Goal: Information Seeking & Learning: Learn about a topic

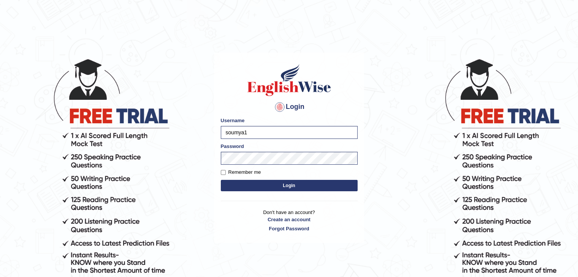
click at [257, 189] on button "Login" at bounding box center [289, 185] width 137 height 11
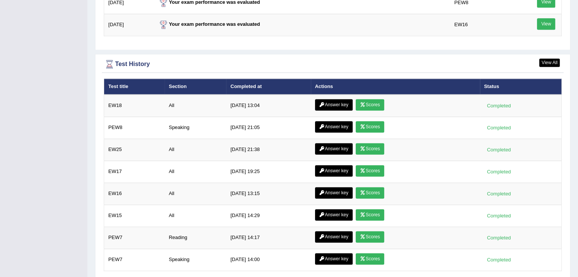
scroll to position [1083, 0]
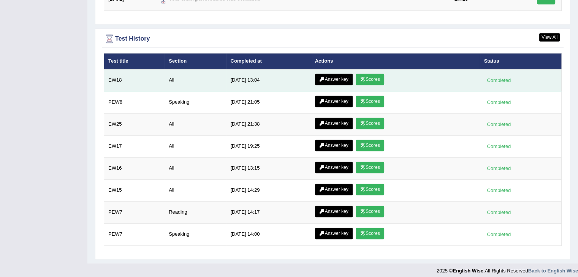
click at [363, 79] on link "Scores" at bounding box center [370, 79] width 28 height 11
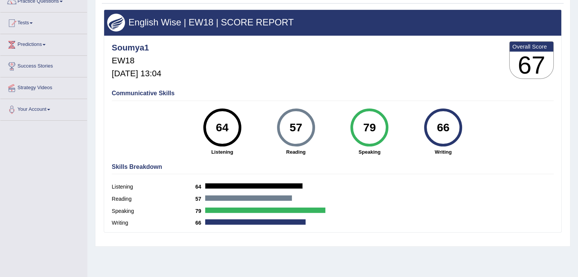
scroll to position [18, 0]
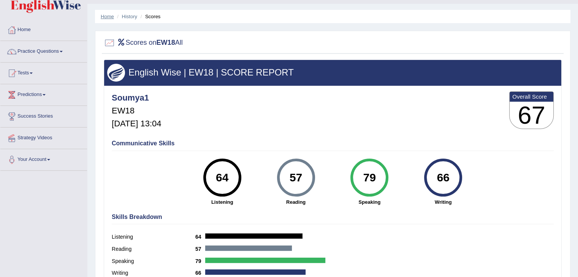
click at [110, 16] on link "Home" at bounding box center [107, 17] width 13 height 6
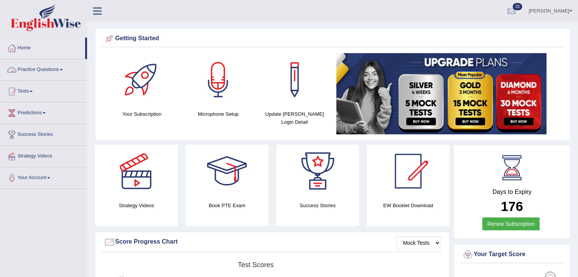
click at [52, 66] on link "Practice Questions" at bounding box center [43, 68] width 87 height 19
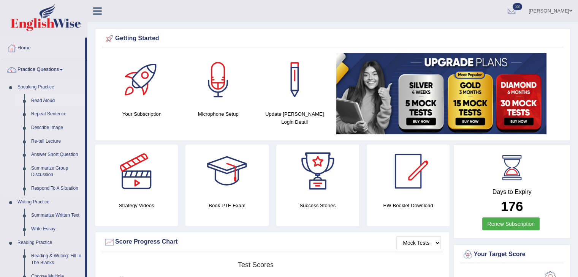
click at [43, 101] on link "Read Aloud" at bounding box center [56, 101] width 57 height 14
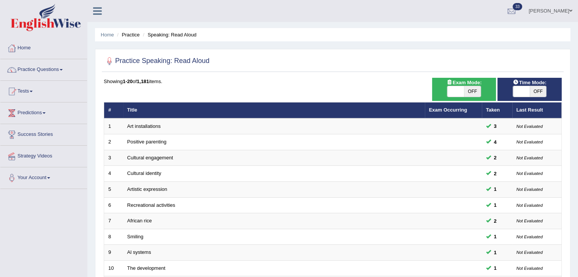
click at [33, 115] on link "Predictions" at bounding box center [43, 112] width 87 height 19
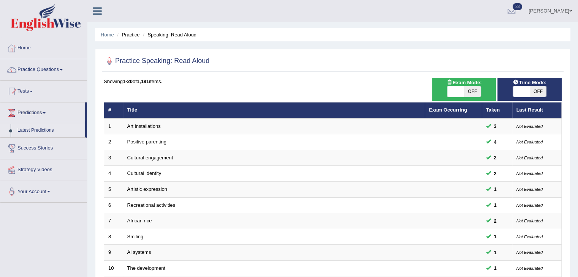
click at [36, 130] on link "Latest Predictions" at bounding box center [49, 131] width 71 height 14
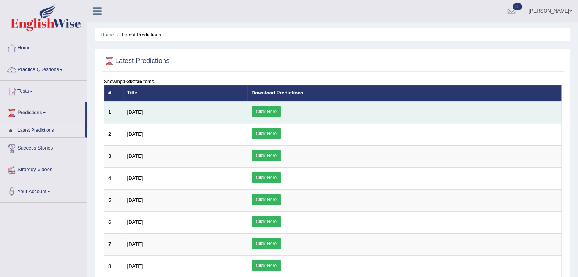
click at [281, 112] on link "Click Here" at bounding box center [266, 111] width 29 height 11
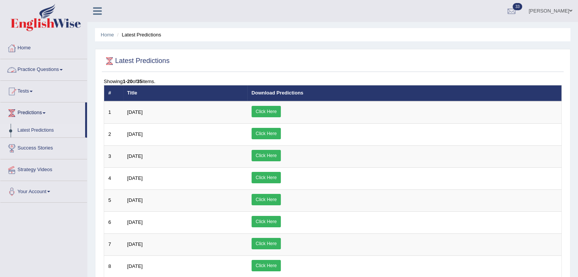
click at [61, 70] on link "Practice Questions" at bounding box center [43, 68] width 87 height 19
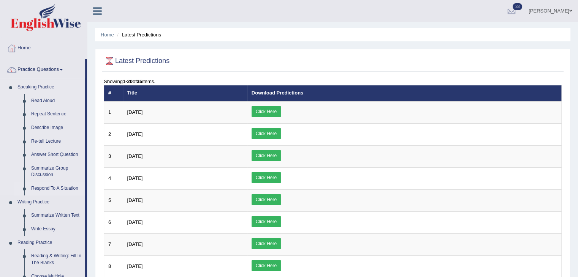
click at [60, 187] on link "Respond To A Situation" at bounding box center [56, 189] width 57 height 14
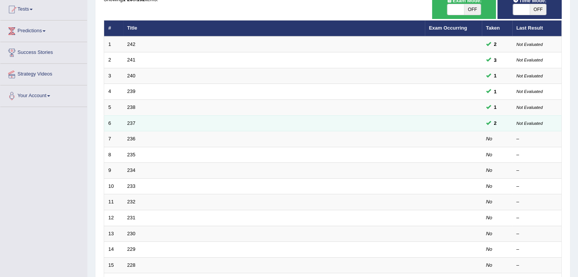
click at [126, 122] on td "237" at bounding box center [274, 124] width 302 height 16
click at [130, 122] on link "237" at bounding box center [131, 123] width 8 height 6
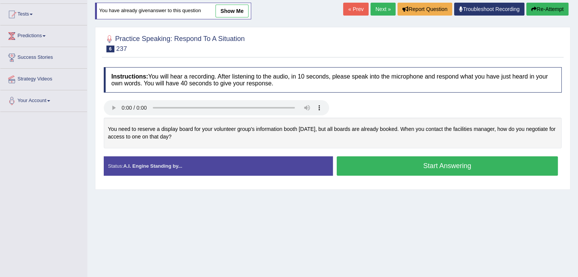
scroll to position [78, 0]
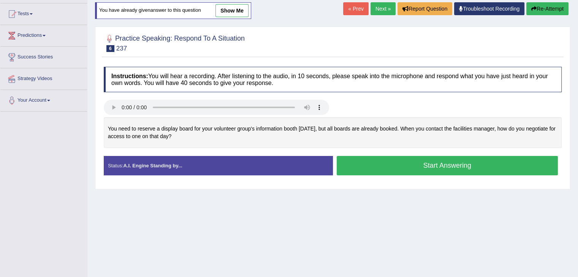
click at [229, 10] on link "show me" at bounding box center [231, 10] width 33 height 13
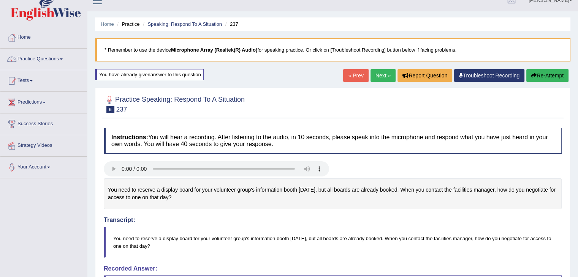
scroll to position [10, 0]
click at [384, 76] on link "Next »" at bounding box center [383, 76] width 25 height 13
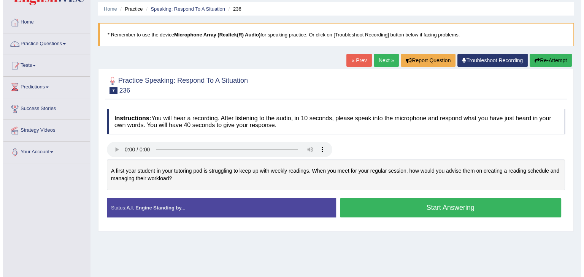
scroll to position [27, 0]
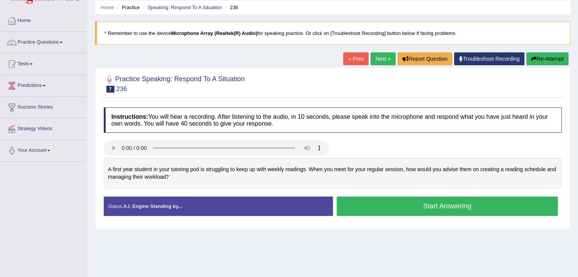
click at [345, 207] on button "Start Answering" at bounding box center [448, 206] width 222 height 19
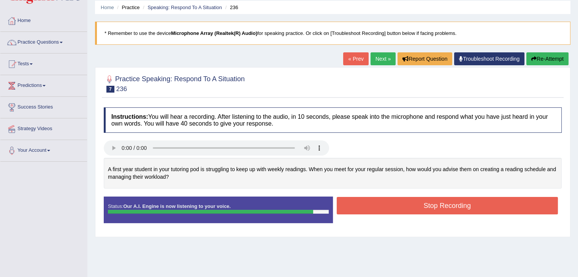
click at [347, 207] on button "Stop Recording" at bounding box center [448, 205] width 222 height 17
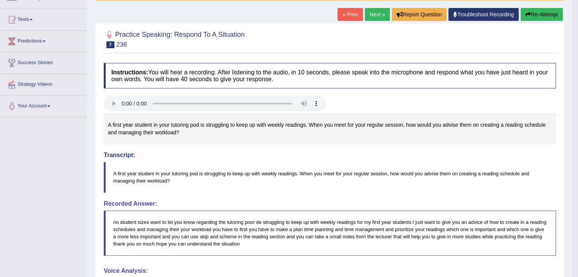
scroll to position [0, 0]
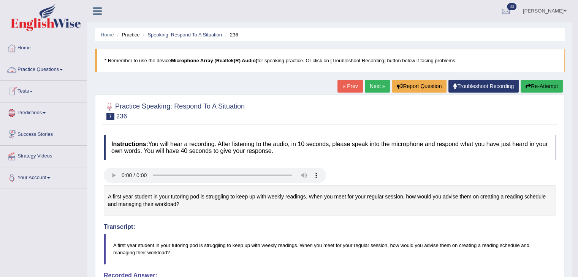
click at [58, 66] on link "Practice Questions" at bounding box center [43, 68] width 87 height 19
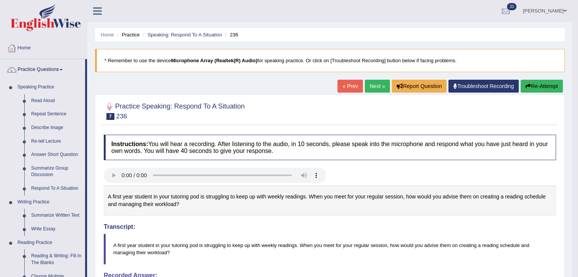
click at [46, 174] on link "Summarize Group Discussion" at bounding box center [56, 172] width 57 height 20
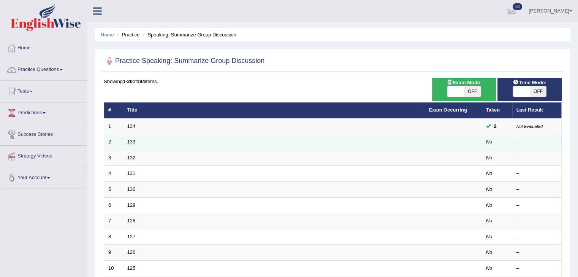
click at [131, 143] on link "133" at bounding box center [131, 142] width 8 height 6
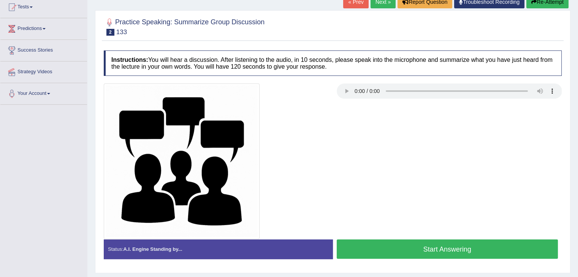
scroll to position [122, 0]
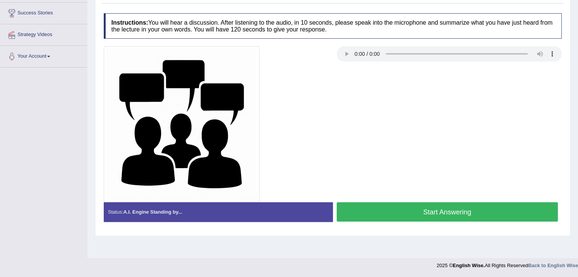
click at [352, 206] on button "Start Answering" at bounding box center [448, 212] width 222 height 19
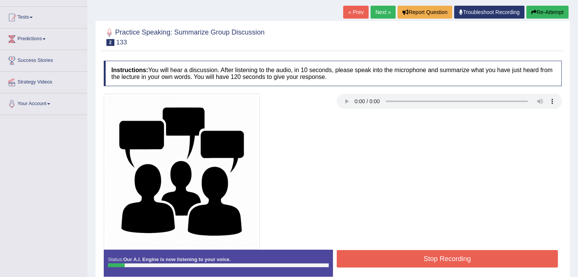
scroll to position [68, 0]
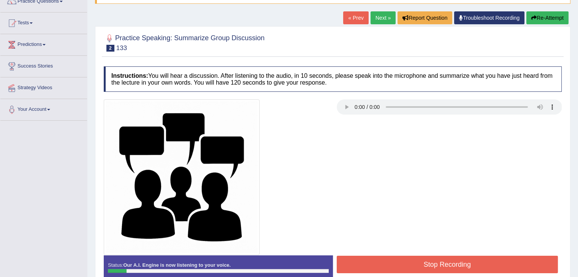
click at [552, 20] on button "Re-Attempt" at bounding box center [547, 17] width 42 height 13
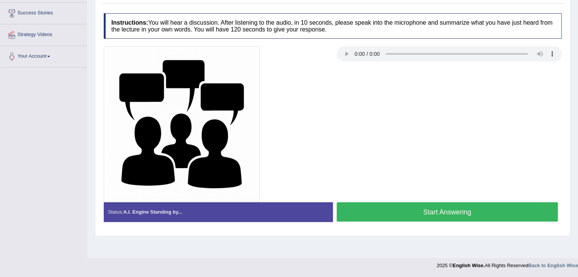
scroll to position [121, 0]
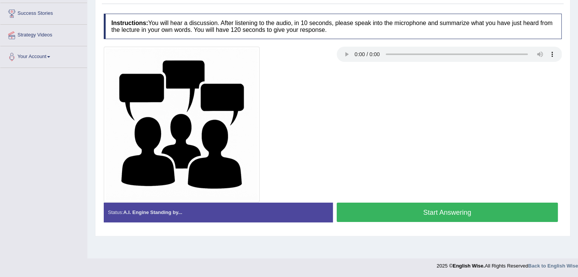
click at [432, 208] on button "Start Answering" at bounding box center [448, 212] width 222 height 19
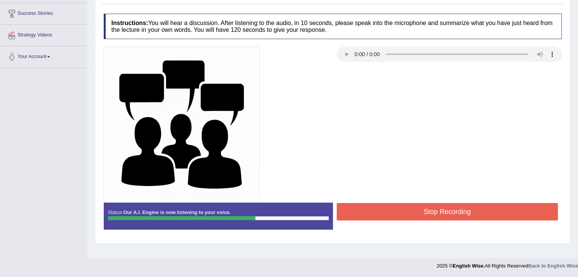
click at [418, 206] on button "Stop Recording" at bounding box center [448, 211] width 222 height 17
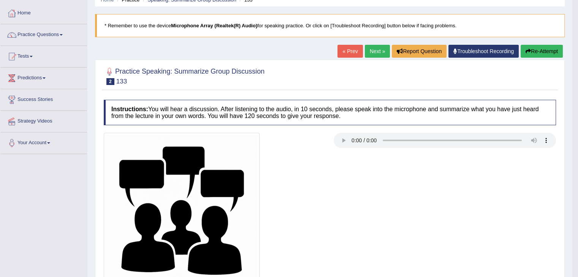
scroll to position [35, 0]
click at [56, 35] on link "Practice Questions" at bounding box center [43, 33] width 87 height 19
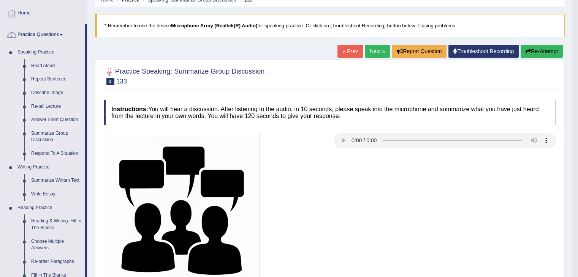
click at [49, 121] on link "Answer Short Question" at bounding box center [56, 120] width 57 height 14
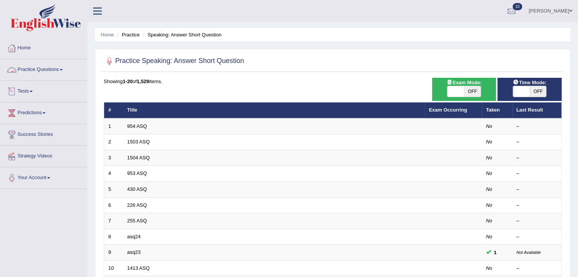
click at [55, 67] on link "Practice Questions" at bounding box center [43, 68] width 87 height 19
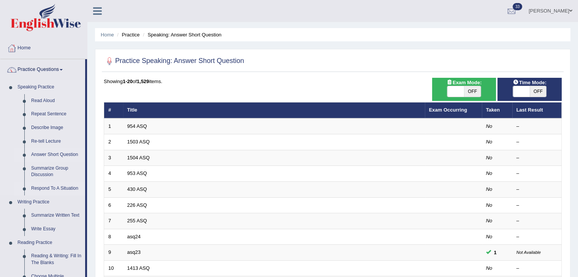
click at [42, 192] on link "Respond To A Situation" at bounding box center [56, 189] width 57 height 14
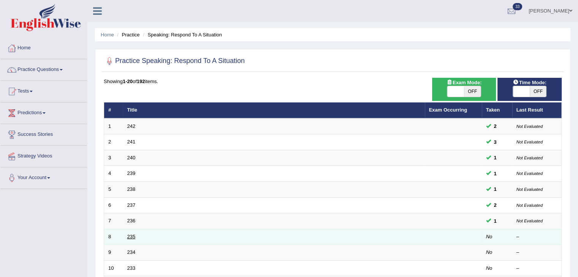
click at [128, 236] on link "235" at bounding box center [131, 237] width 8 height 6
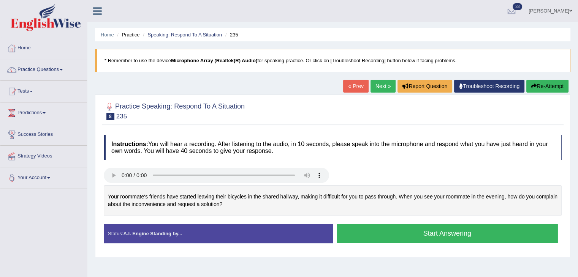
drag, startPoint x: 0, startPoint y: 0, endPoint x: 165, endPoint y: 203, distance: 261.0
click at [165, 203] on div "Instructions: You will hear a recording. After listening to the audio, in 10 se…" at bounding box center [333, 192] width 462 height 122
click at [368, 238] on button "Start Answering" at bounding box center [448, 233] width 222 height 19
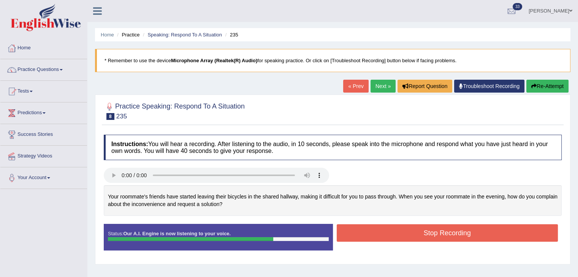
scroll to position [40, 0]
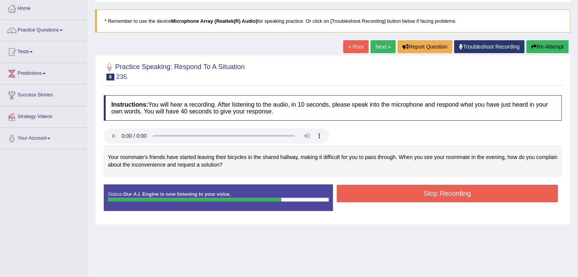
click at [544, 48] on button "Re-Attempt" at bounding box center [547, 46] width 42 height 13
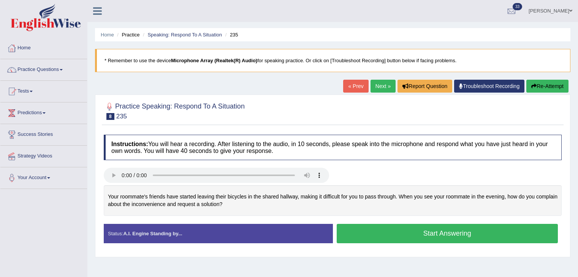
scroll to position [40, 0]
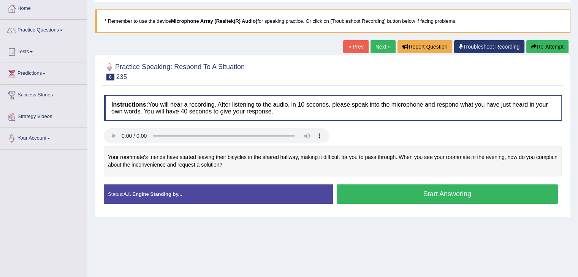
click at [416, 191] on button "Start Answering" at bounding box center [448, 194] width 222 height 19
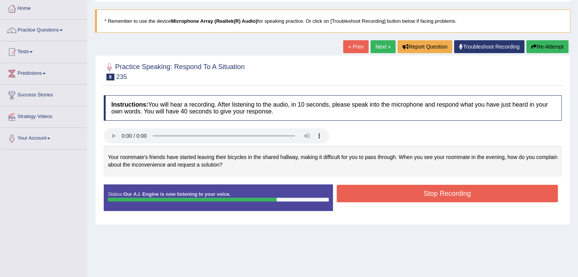
click at [532, 48] on icon "button" at bounding box center [533, 46] width 5 height 5
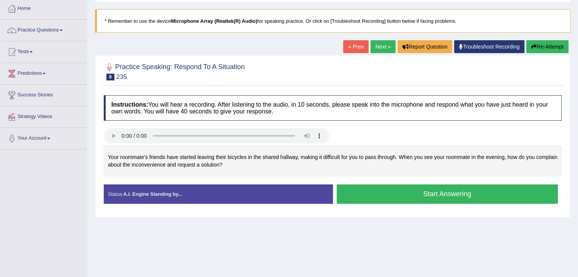
click at [418, 193] on button "Start Answering" at bounding box center [448, 194] width 222 height 19
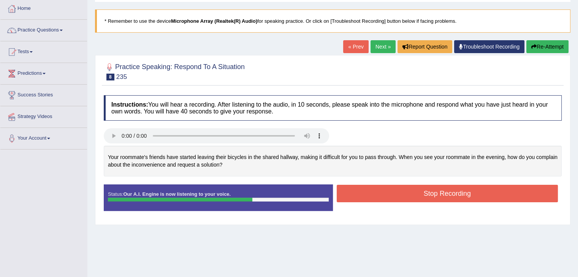
click at [418, 187] on button "Stop Recording" at bounding box center [448, 193] width 222 height 17
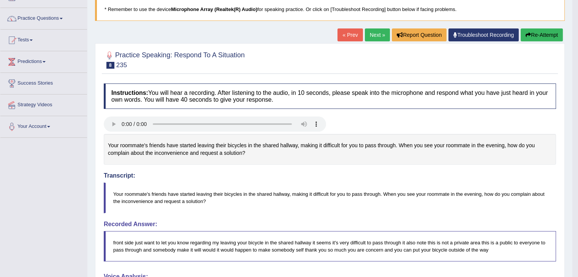
scroll to position [51, 0]
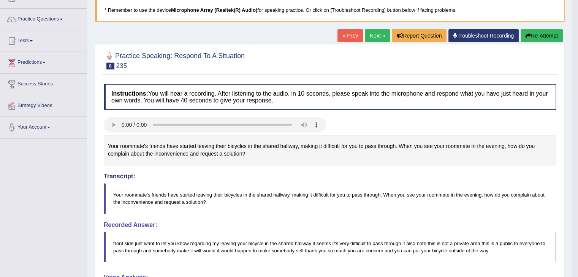
click at [528, 37] on icon "button" at bounding box center [528, 35] width 5 height 5
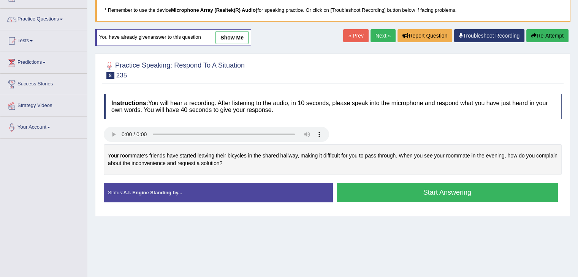
click at [360, 197] on button "Start Answering" at bounding box center [448, 192] width 222 height 19
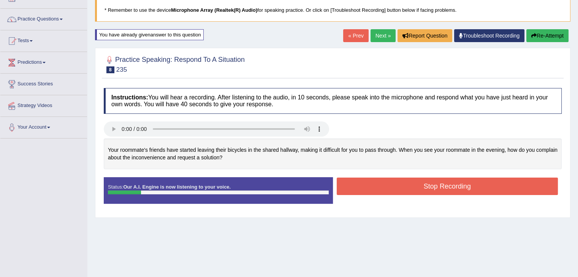
click at [549, 35] on button "Re-Attempt" at bounding box center [547, 35] width 42 height 13
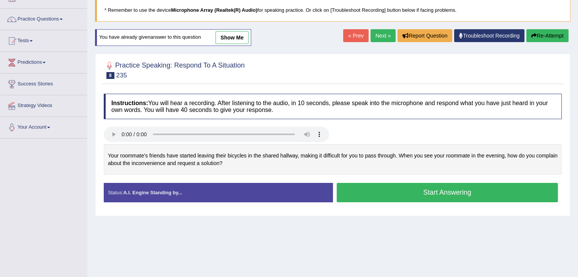
click at [416, 192] on button "Start Answering" at bounding box center [448, 192] width 222 height 19
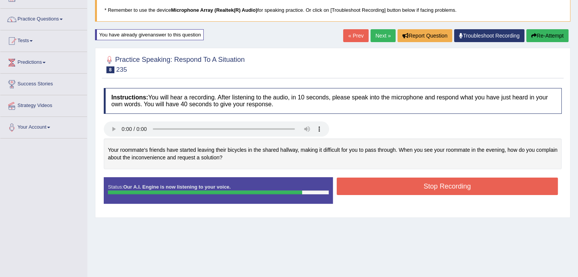
click at [416, 192] on button "Stop Recording" at bounding box center [448, 186] width 222 height 17
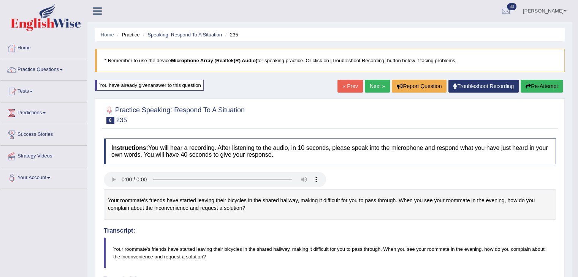
click at [526, 87] on icon "button" at bounding box center [528, 86] width 5 height 5
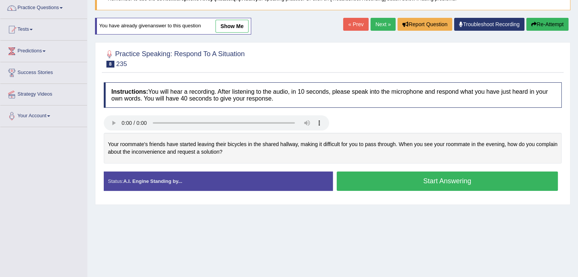
scroll to position [62, 0]
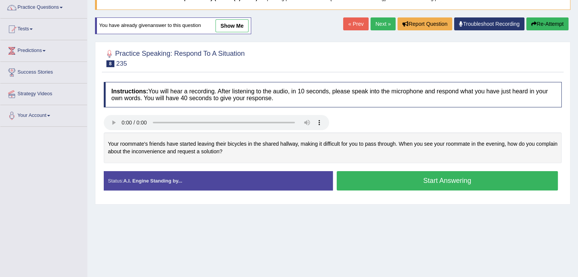
click at [415, 181] on button "Start Answering" at bounding box center [448, 180] width 222 height 19
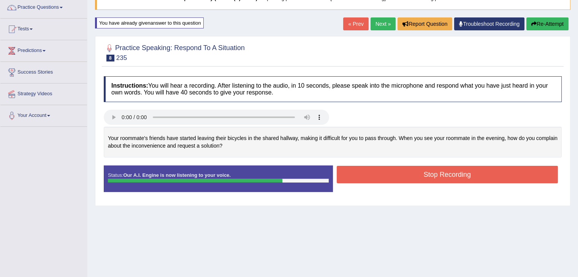
click at [419, 173] on button "Stop Recording" at bounding box center [448, 174] width 222 height 17
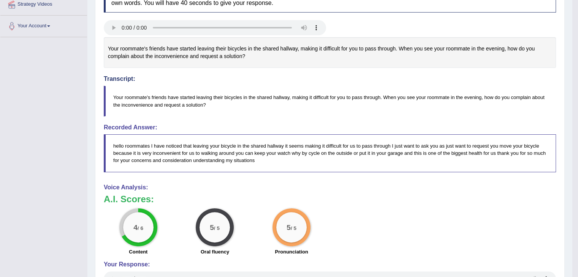
scroll to position [0, 0]
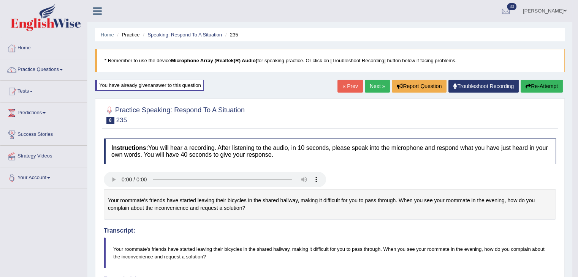
click at [528, 86] on icon "button" at bounding box center [528, 86] width 5 height 5
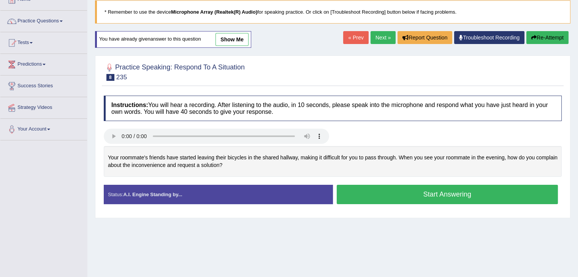
scroll to position [50, 0]
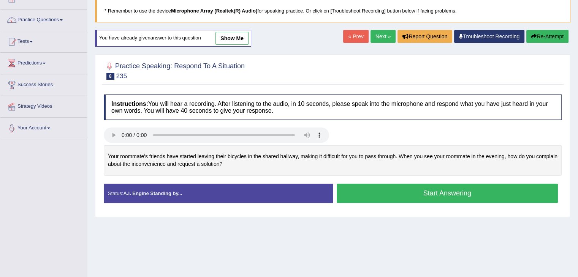
click at [345, 195] on button "Start Answering" at bounding box center [448, 193] width 222 height 19
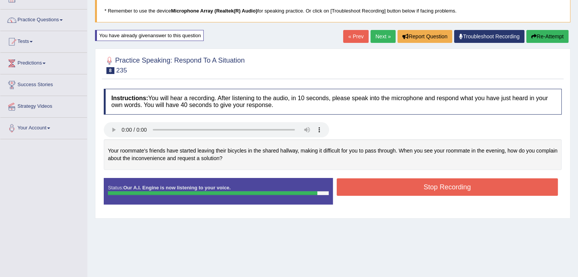
click at [349, 189] on button "Stop Recording" at bounding box center [448, 187] width 222 height 17
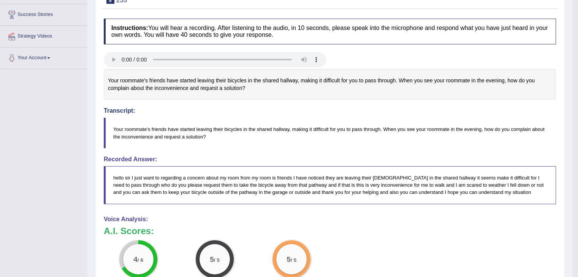
scroll to position [0, 0]
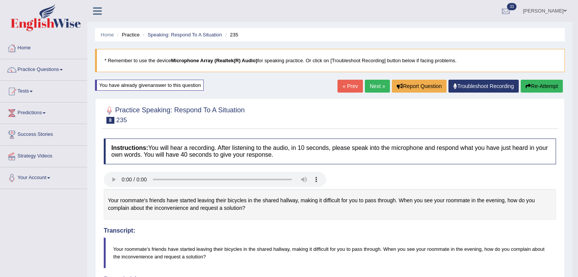
click at [551, 84] on button "Re-Attempt" at bounding box center [542, 86] width 42 height 13
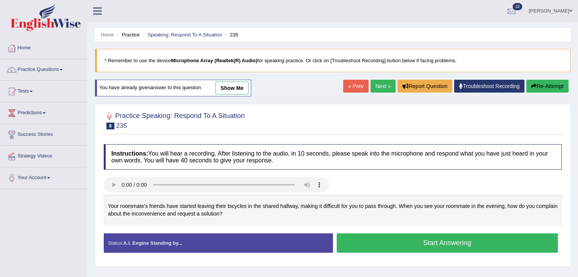
click at [455, 248] on button "Start Answering" at bounding box center [448, 243] width 222 height 19
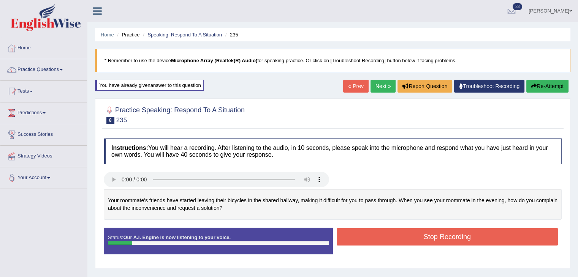
click at [540, 87] on button "Re-Attempt" at bounding box center [547, 86] width 42 height 13
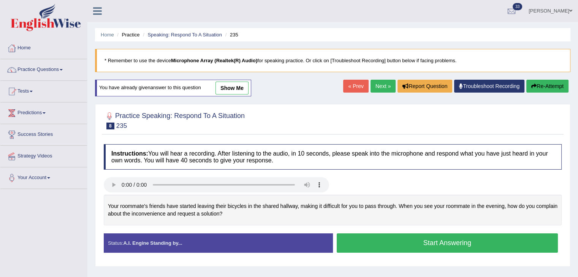
click at [416, 243] on button "Start Answering" at bounding box center [448, 243] width 222 height 19
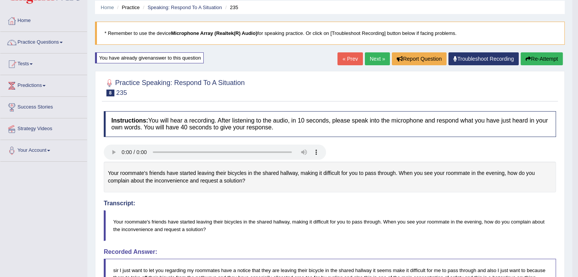
scroll to position [21, 0]
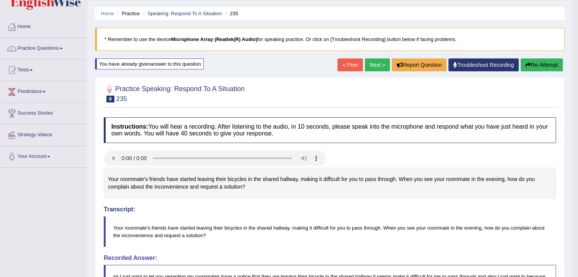
click at [535, 60] on button "Re-Attempt" at bounding box center [542, 65] width 42 height 13
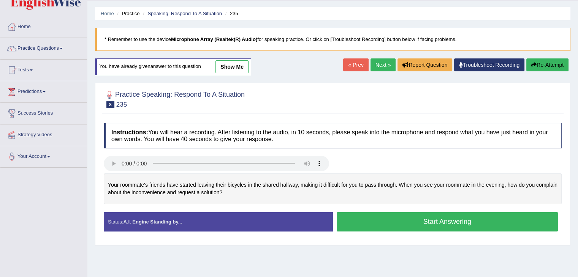
click at [395, 230] on button "Start Answering" at bounding box center [448, 221] width 222 height 19
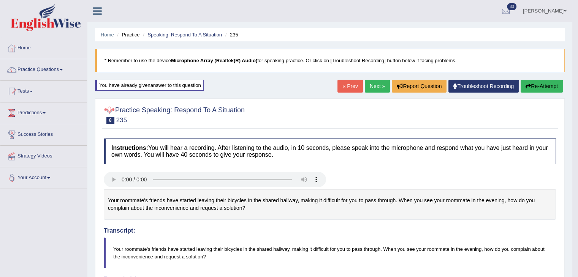
click at [368, 87] on link "Next »" at bounding box center [377, 86] width 25 height 13
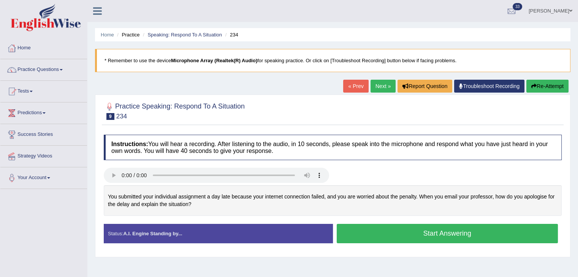
click at [379, 238] on button "Start Answering" at bounding box center [448, 233] width 222 height 19
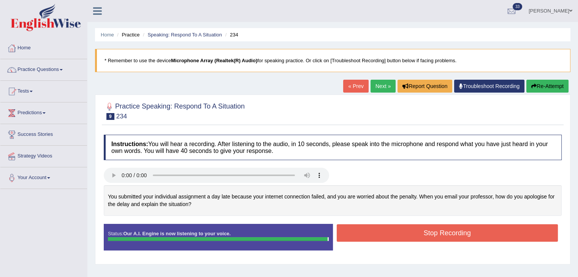
click at [379, 238] on button "Stop Recording" at bounding box center [448, 233] width 222 height 17
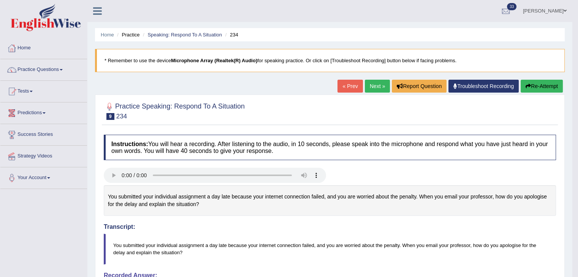
click at [44, 114] on link "Predictions" at bounding box center [43, 112] width 87 height 19
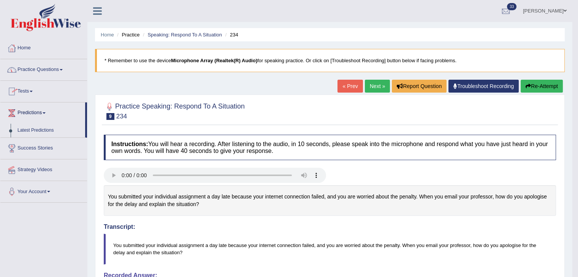
click at [43, 69] on link "Practice Questions" at bounding box center [43, 68] width 87 height 19
